Goal: Task Accomplishment & Management: Manage account settings

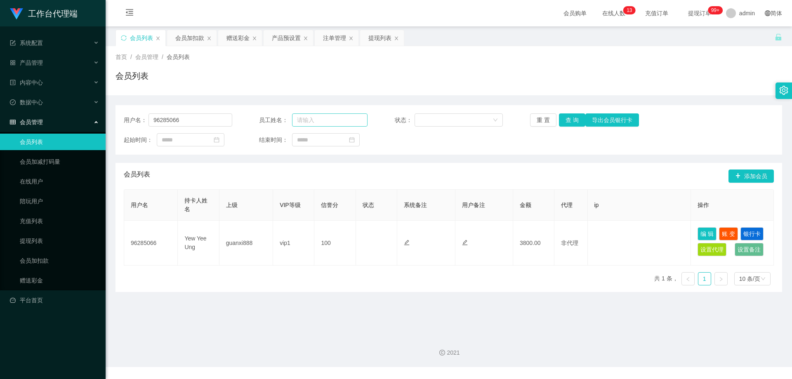
click at [136, 116] on div "用户名： 96285066" at bounding box center [178, 119] width 108 height 13
drag, startPoint x: 197, startPoint y: 120, endPoint x: 54, endPoint y: 111, distance: 143.0
click at [52, 111] on section "工作台代理端 系统配置 产品管理 产品列表 产品预设置 开奖记录 注单管理 即时注单 内容中心 数据中心 会员管理 会员列表 会员加减打码量 在线用户 陪玩用…" at bounding box center [396, 183] width 792 height 367
paste input "jy65"
type input "jy6566"
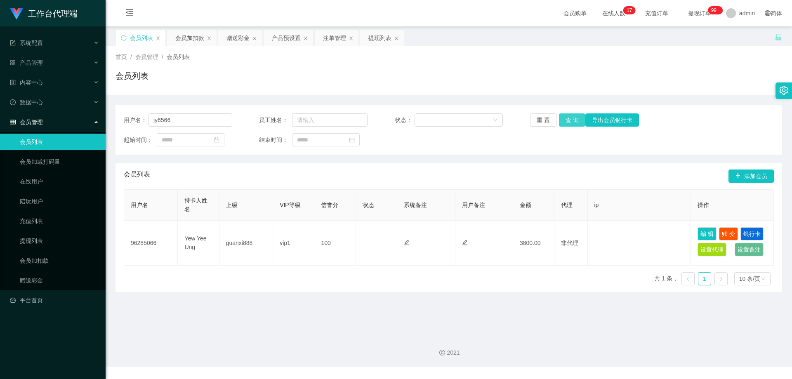
click at [570, 120] on button "查 询" at bounding box center [572, 119] width 26 height 13
click at [324, 37] on div "注单管理" at bounding box center [334, 38] width 23 height 16
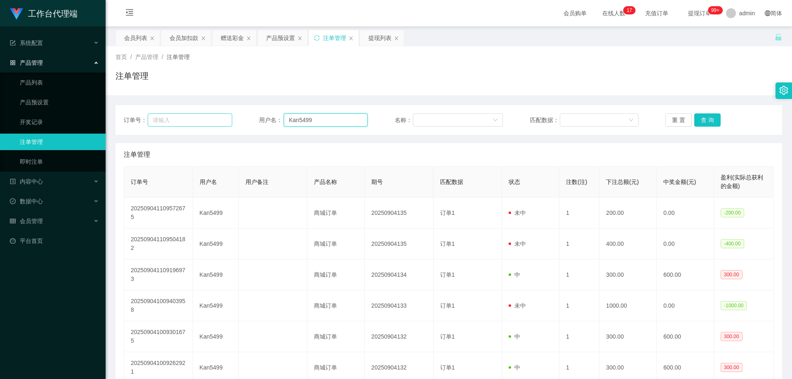
drag, startPoint x: 236, startPoint y: 114, endPoint x: 229, endPoint y: 114, distance: 6.6
click at [229, 114] on div "订单号： 用户名： Kan5499 名称： 匹配数据： 重 置 查 询" at bounding box center [449, 119] width 650 height 13
paste input "jy6566"
type input "jy6566"
click at [701, 121] on button "查 询" at bounding box center [707, 119] width 26 height 13
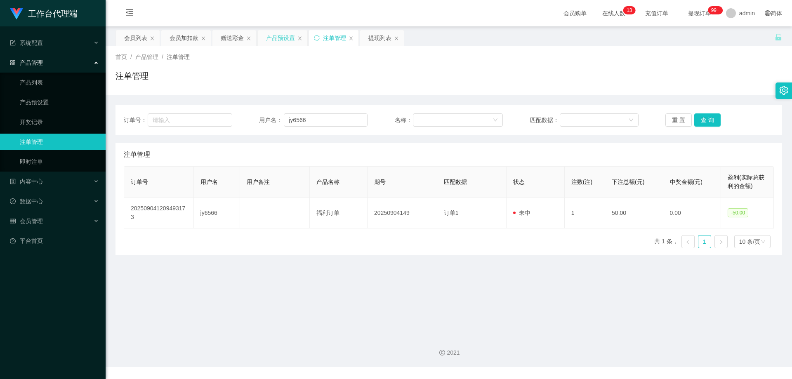
click at [274, 39] on div "产品预设置" at bounding box center [280, 38] width 29 height 16
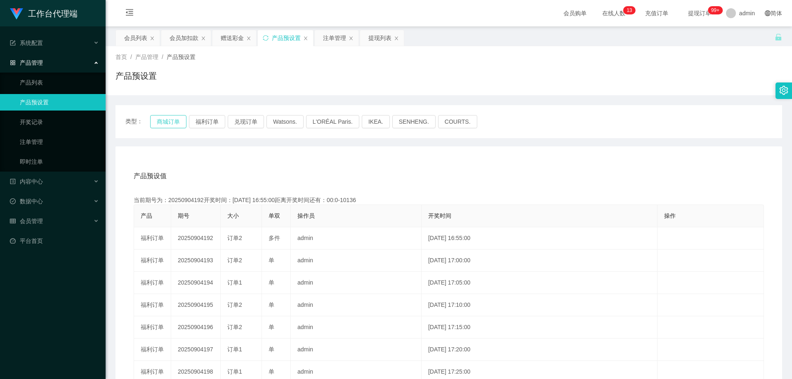
click at [167, 124] on button "商城订单" at bounding box center [168, 121] width 36 height 13
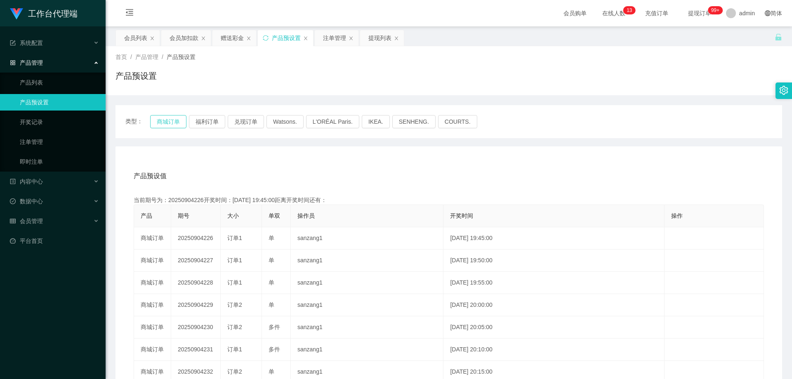
click at [167, 123] on button "商城订单" at bounding box center [168, 121] width 36 height 13
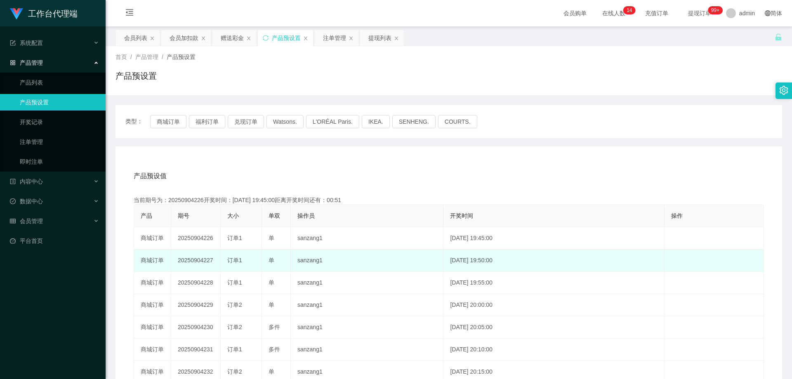
drag, startPoint x: 179, startPoint y: 261, endPoint x: 217, endPoint y: 257, distance: 38.5
click at [213, 260] on td "20250904227" at bounding box center [195, 261] width 49 height 22
copy td "20250904227"
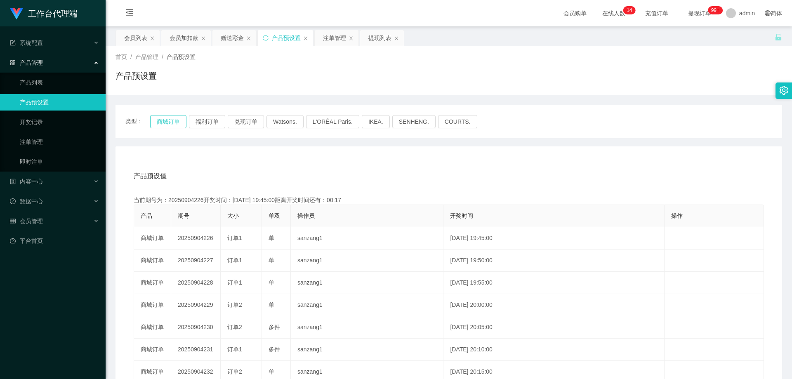
click at [160, 117] on button "商城订单" at bounding box center [168, 121] width 36 height 13
click at [333, 37] on div "注单管理" at bounding box center [334, 38] width 23 height 16
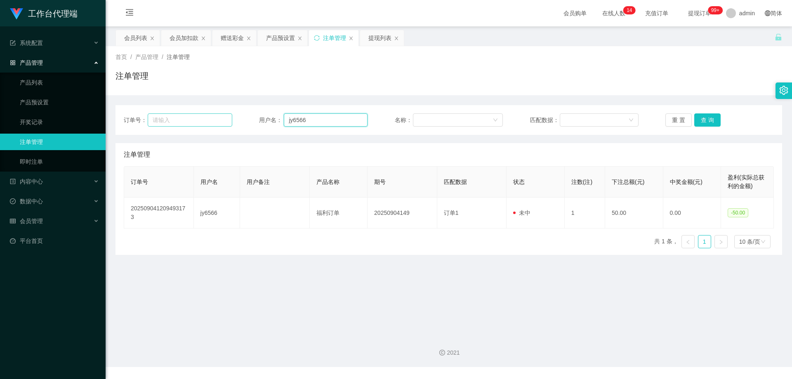
drag, startPoint x: 226, startPoint y: 115, endPoint x: 320, endPoint y: 119, distance: 94.5
click at [226, 114] on div "订单号： 用户名： jy6566 名称： 匹配数据： 重 置 查 询" at bounding box center [449, 119] width 650 height 13
click at [711, 122] on button "查 询" at bounding box center [707, 119] width 26 height 13
click at [711, 121] on button "查 询" at bounding box center [707, 119] width 26 height 13
click at [711, 121] on div "重 置 查 询" at bounding box center [719, 119] width 108 height 13
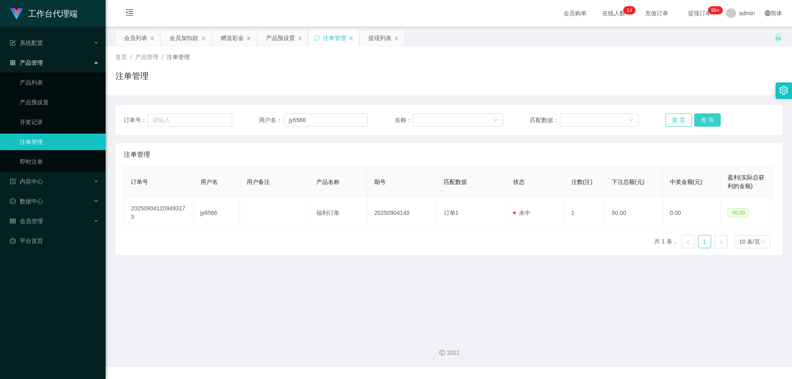
drag, startPoint x: 711, startPoint y: 121, endPoint x: 681, endPoint y: 121, distance: 30.1
click at [711, 121] on button "查 询" at bounding box center [707, 119] width 26 height 13
click at [702, 115] on button "查 询" at bounding box center [707, 119] width 26 height 13
click at [702, 115] on div "重 置 查 询" at bounding box center [719, 119] width 108 height 13
click at [702, 115] on button "查 询" at bounding box center [707, 119] width 26 height 13
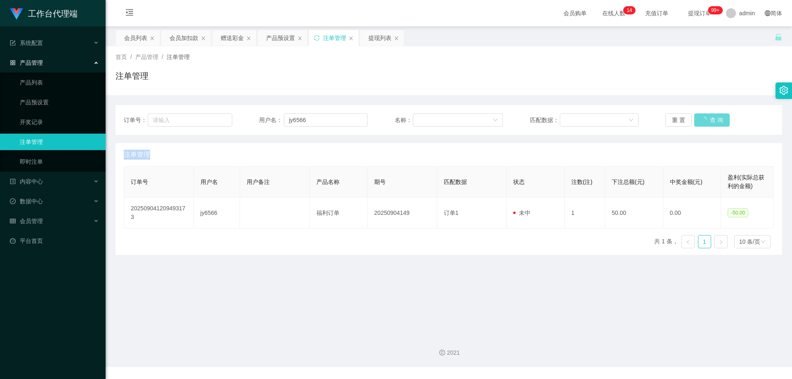
click at [702, 115] on div "重 置 查 询" at bounding box center [719, 119] width 108 height 13
click at [705, 119] on button "查 询" at bounding box center [707, 119] width 26 height 13
click at [705, 119] on div "重 置 查 询" at bounding box center [719, 119] width 108 height 13
click at [705, 119] on button "查 询" at bounding box center [707, 119] width 26 height 13
click at [705, 119] on div "重 置 查 询" at bounding box center [719, 119] width 108 height 13
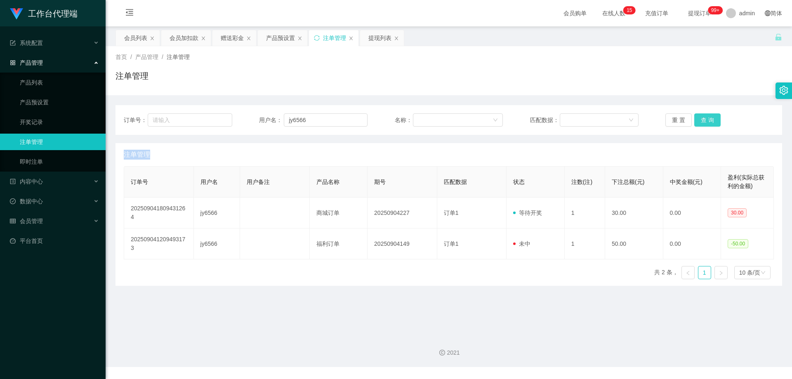
click at [705, 119] on button "查 询" at bounding box center [707, 119] width 26 height 13
click at [705, 119] on div "重 置 查 询" at bounding box center [719, 119] width 108 height 13
click at [705, 119] on button "查 询" at bounding box center [707, 119] width 26 height 13
click at [705, 119] on div "重 置 查 询" at bounding box center [719, 119] width 108 height 13
click at [705, 120] on button "查 询" at bounding box center [707, 119] width 26 height 13
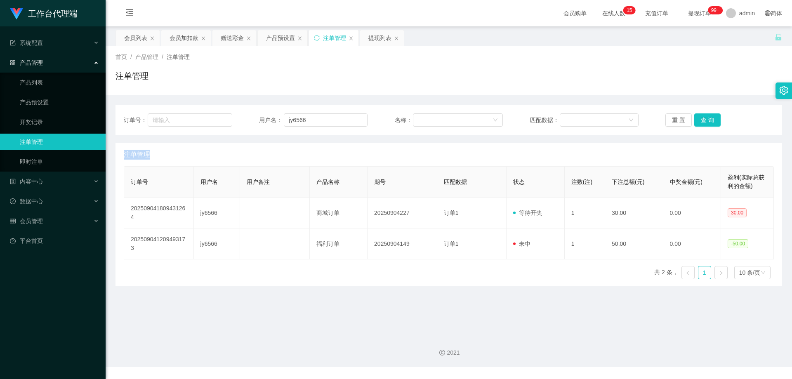
click at [705, 120] on div "重 置 查 询" at bounding box center [719, 119] width 108 height 13
click at [705, 120] on button "查 询" at bounding box center [707, 119] width 26 height 13
drag, startPoint x: 290, startPoint y: 118, endPoint x: 247, endPoint y: 112, distance: 42.9
click at [236, 112] on div "订单号： 用户名： jy6566 名称： 匹配数据： 重 置 查 询" at bounding box center [448, 120] width 666 height 30
click at [702, 118] on button "查 询" at bounding box center [707, 119] width 26 height 13
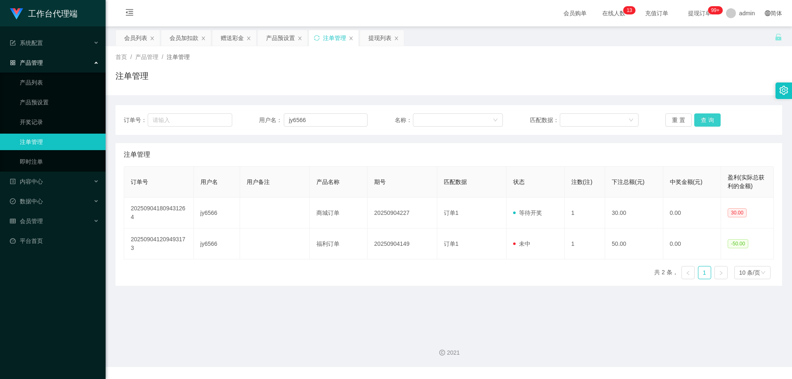
click at [702, 118] on button "查 询" at bounding box center [707, 119] width 26 height 13
click at [702, 118] on div "重 置 查 询" at bounding box center [719, 119] width 108 height 13
click at [702, 118] on button "查 询" at bounding box center [711, 119] width 35 height 13
click at [702, 118] on div "重 置 查 询" at bounding box center [719, 119] width 108 height 13
click at [702, 118] on button "查 询" at bounding box center [707, 119] width 26 height 13
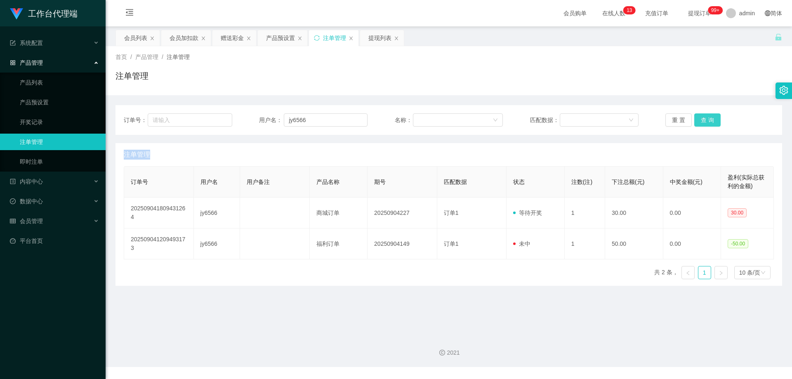
click at [702, 118] on div "重 置 查 询" at bounding box center [719, 119] width 108 height 13
click at [702, 118] on button "查 询" at bounding box center [707, 119] width 26 height 13
click at [702, 118] on div "重 置 查 询" at bounding box center [719, 119] width 108 height 13
click at [702, 118] on button "查 询" at bounding box center [707, 119] width 26 height 13
click at [702, 118] on div "重 置 查 询" at bounding box center [719, 119] width 108 height 13
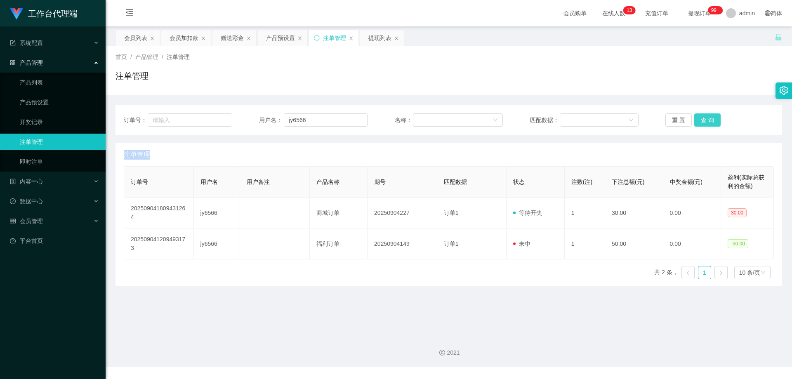
click at [702, 118] on button "查 询" at bounding box center [707, 119] width 26 height 13
click at [702, 118] on div "重 置 查 询" at bounding box center [719, 119] width 108 height 13
click at [702, 118] on button "查 询" at bounding box center [707, 119] width 26 height 13
click at [702, 118] on div "重 置 查 询" at bounding box center [719, 119] width 108 height 13
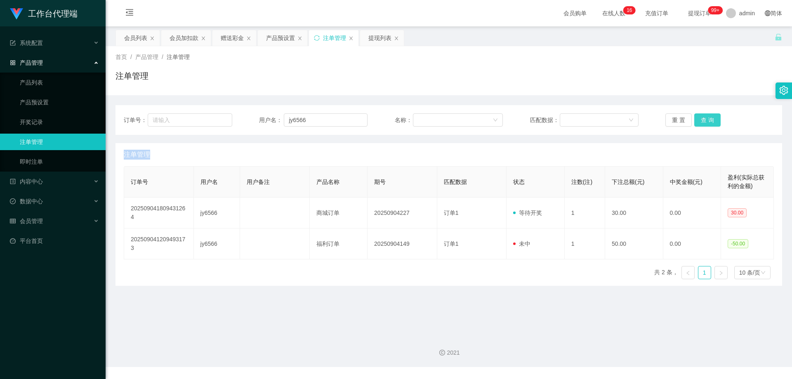
click at [702, 118] on button "查 询" at bounding box center [707, 119] width 26 height 13
drag, startPoint x: 702, startPoint y: 118, endPoint x: 713, endPoint y: 106, distance: 16.3
click at [702, 118] on div "重 置 查 询" at bounding box center [719, 119] width 108 height 13
click at [704, 116] on button "查 询" at bounding box center [707, 119] width 26 height 13
click at [704, 116] on div "重 置 查 询" at bounding box center [719, 119] width 108 height 13
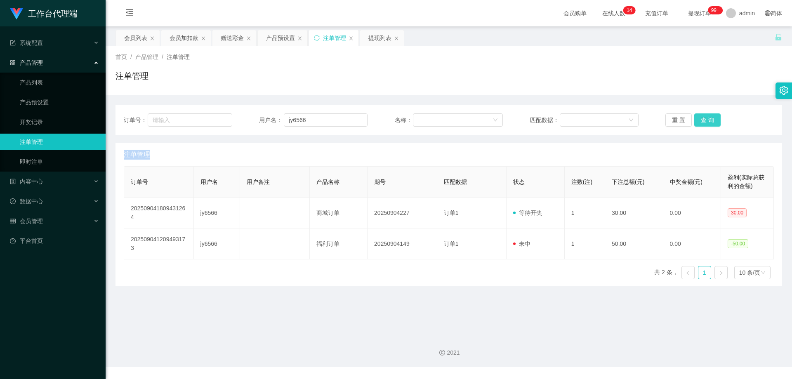
click at [704, 116] on button "查 询" at bounding box center [707, 119] width 26 height 13
click at [704, 116] on div "重 置 查 询" at bounding box center [719, 119] width 108 height 13
click at [704, 116] on button "查 询" at bounding box center [707, 119] width 26 height 13
click at [704, 116] on div "重 置 查 询" at bounding box center [719, 119] width 108 height 13
click at [704, 116] on button "查 询" at bounding box center [707, 119] width 26 height 13
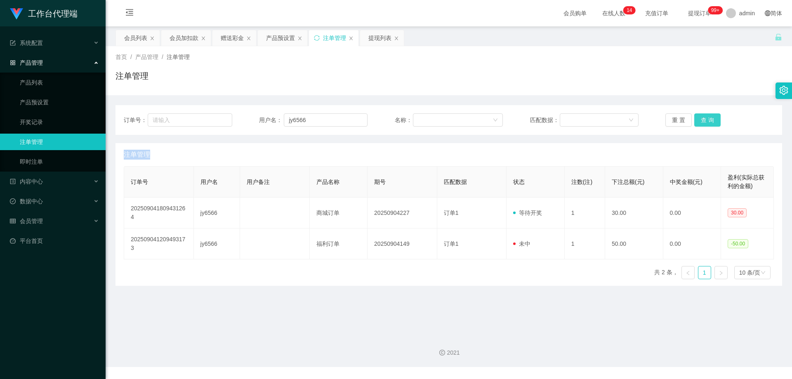
click at [704, 116] on div "重 置 查 询" at bounding box center [719, 119] width 108 height 13
click at [704, 116] on button "查 询" at bounding box center [707, 119] width 26 height 13
click at [704, 116] on div "重 置 查 询" at bounding box center [719, 119] width 108 height 13
click at [704, 116] on button "查 询" at bounding box center [707, 119] width 26 height 13
click at [704, 116] on div "重 置 查 询" at bounding box center [719, 119] width 108 height 13
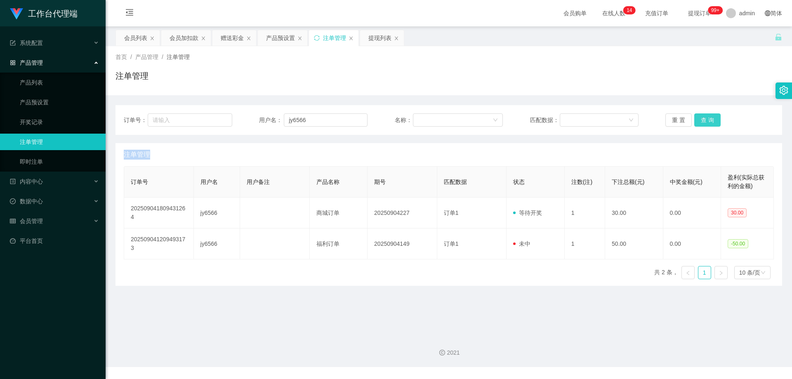
click at [704, 116] on button "查 询" at bounding box center [707, 119] width 26 height 13
click at [704, 116] on div "重 置 查 询" at bounding box center [719, 119] width 108 height 13
click at [704, 116] on button "查 询" at bounding box center [707, 119] width 26 height 13
click at [704, 116] on div "重 置 查 询" at bounding box center [719, 119] width 108 height 13
click at [704, 116] on button "查 询" at bounding box center [707, 119] width 26 height 13
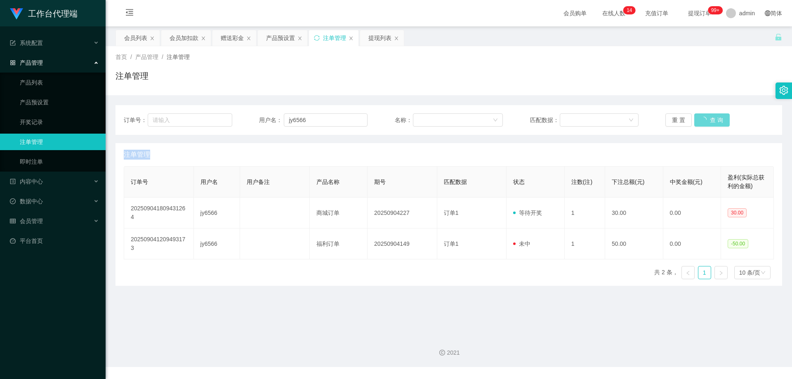
click at [704, 116] on div "重 置 查 询" at bounding box center [719, 119] width 108 height 13
click at [704, 116] on button "查 询" at bounding box center [707, 119] width 26 height 13
click at [704, 116] on div "重 置 查 询" at bounding box center [719, 119] width 108 height 13
click at [704, 116] on button "查 询" at bounding box center [707, 119] width 26 height 13
click at [704, 116] on div "重 置 查 询" at bounding box center [719, 119] width 108 height 13
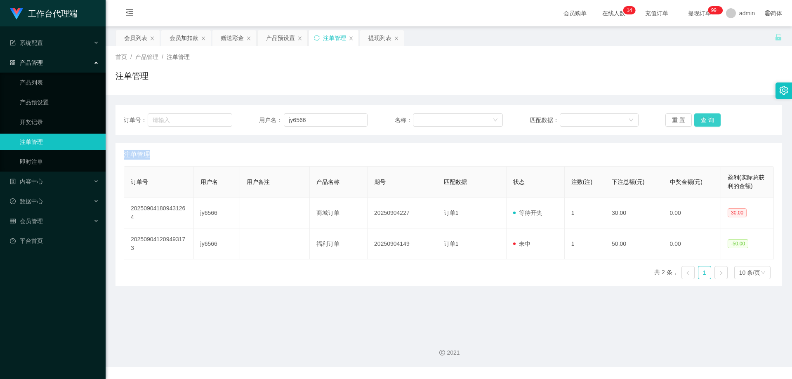
click at [704, 116] on button "查 询" at bounding box center [707, 119] width 26 height 13
click at [704, 116] on div "重 置 查 询" at bounding box center [719, 119] width 108 height 13
drag, startPoint x: 704, startPoint y: 116, endPoint x: 680, endPoint y: 114, distance: 24.0
click at [704, 116] on button "查 询" at bounding box center [707, 119] width 26 height 13
click at [126, 39] on div "会员列表" at bounding box center [135, 38] width 23 height 16
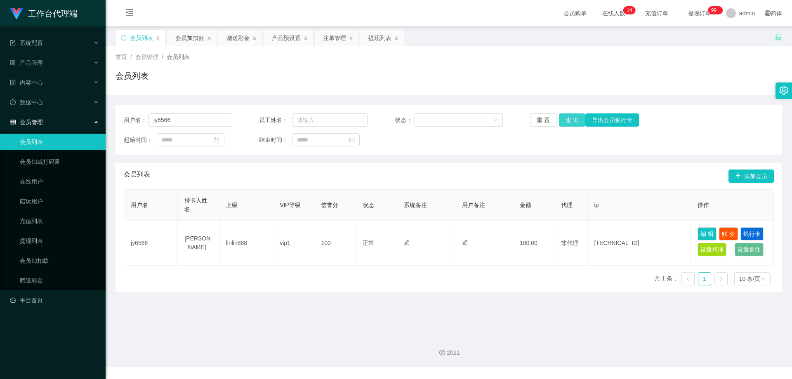
click at [571, 120] on button "查 询" at bounding box center [572, 119] width 26 height 13
click at [571, 120] on div "重 置 查 询 导出会员银行卡" at bounding box center [584, 119] width 108 height 13
click at [571, 120] on button "查 询" at bounding box center [572, 119] width 26 height 13
drag, startPoint x: 571, startPoint y: 120, endPoint x: 616, endPoint y: 69, distance: 67.5
click at [572, 120] on div "重 置 查 询 导出会员银行卡" at bounding box center [584, 119] width 108 height 13
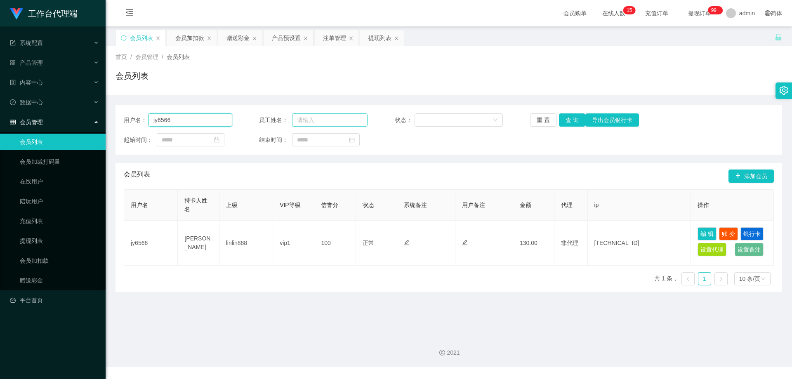
drag, startPoint x: 162, startPoint y: 116, endPoint x: 365, endPoint y: 116, distance: 202.5
click at [99, 114] on section "工作台代理端 系统配置 产品管理 产品列表 产品预设置 开奖记录 注单管理 即时注单 内容中心 数据中心 会员管理 会员列表 会员加减打码量 在线用户 陪玩用…" at bounding box center [396, 183] width 792 height 367
click at [570, 118] on button "查 询" at bounding box center [572, 119] width 26 height 13
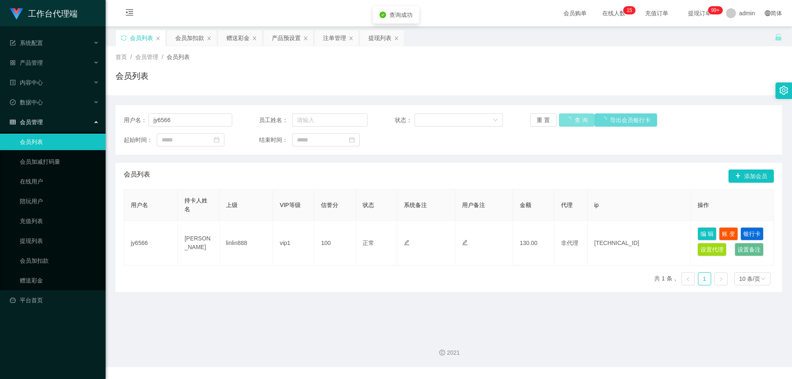
click at [570, 118] on div "重 置 查 询 导出会员银行卡" at bounding box center [584, 119] width 108 height 13
click at [570, 118] on button "查 询" at bounding box center [572, 119] width 26 height 13
click at [570, 118] on div "重 置 查 询 导出会员银行卡" at bounding box center [584, 119] width 108 height 13
click at [570, 118] on button "查 询" at bounding box center [572, 119] width 26 height 13
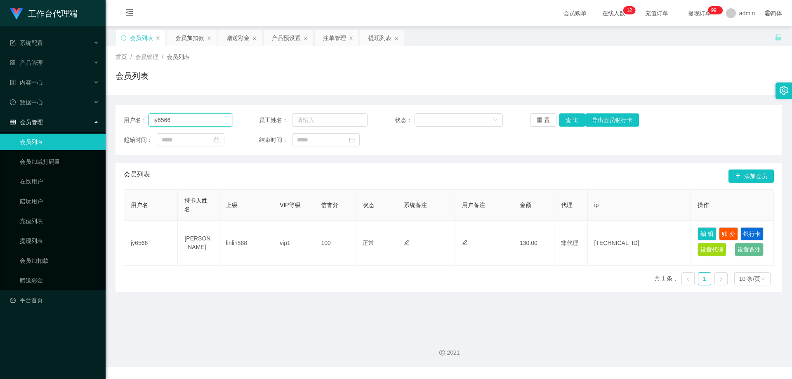
click at [68, 112] on section "工作台代理端 系统配置 产品管理 产品列表 产品预设置 开奖记录 注单管理 即时注单 内容中心 数据中心 会员管理 会员列表 会员加减打码量 在线用户 陪玩用…" at bounding box center [396, 183] width 792 height 367
click at [567, 120] on button "查 询" at bounding box center [572, 119] width 26 height 13
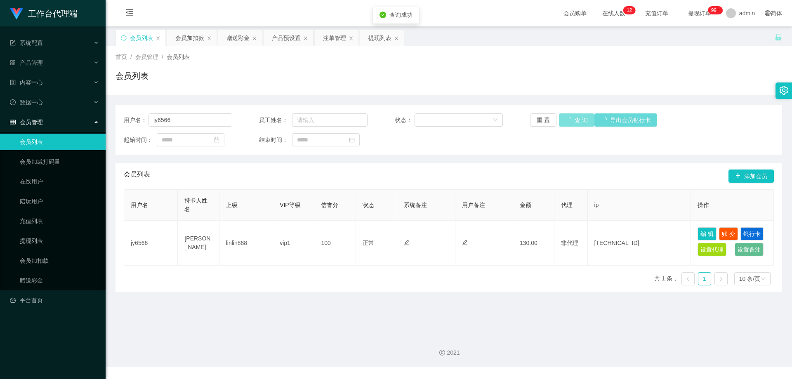
click at [567, 120] on div "重 置 查 询 导出会员银行卡" at bounding box center [584, 119] width 108 height 13
click at [567, 120] on button "查 询" at bounding box center [572, 119] width 26 height 13
click at [567, 120] on div "重 置 查 询 导出会员银行卡" at bounding box center [584, 119] width 108 height 13
